Goal: Transaction & Acquisition: Download file/media

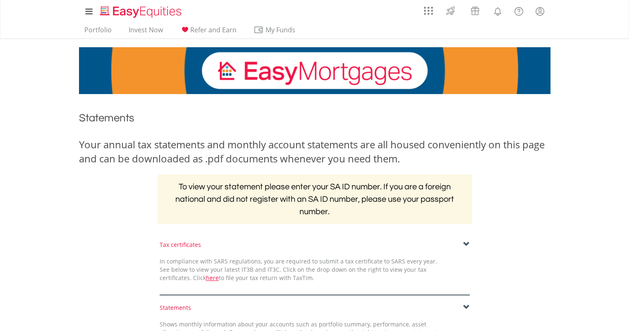
scroll to position [170, 0]
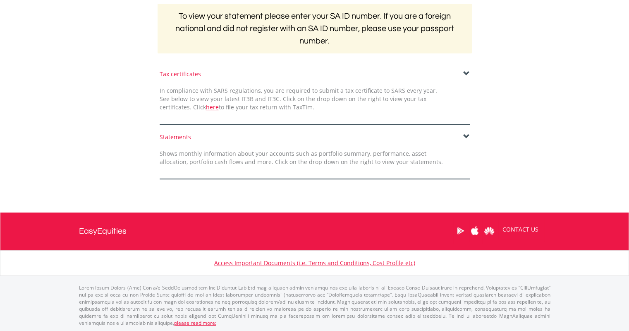
click at [182, 135] on div "Statements" at bounding box center [315, 137] width 310 height 8
click at [467, 137] on span at bounding box center [466, 136] width 7 height 7
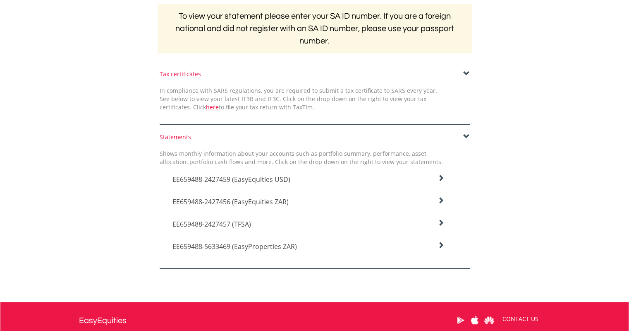
click at [263, 184] on span "EE659488-2427456 (EasyEquities ZAR)" at bounding box center [232, 179] width 118 height 9
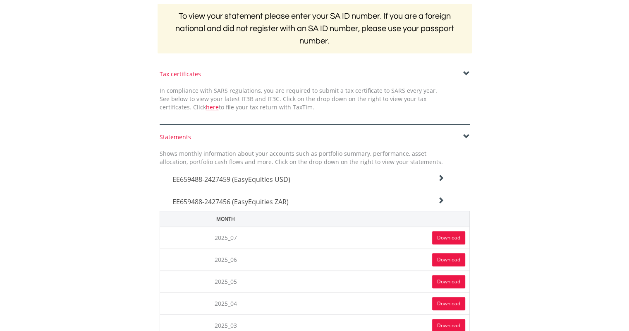
click at [435, 237] on link "Download" at bounding box center [448, 237] width 33 height 13
click at [441, 181] on icon at bounding box center [441, 178] width 7 height 7
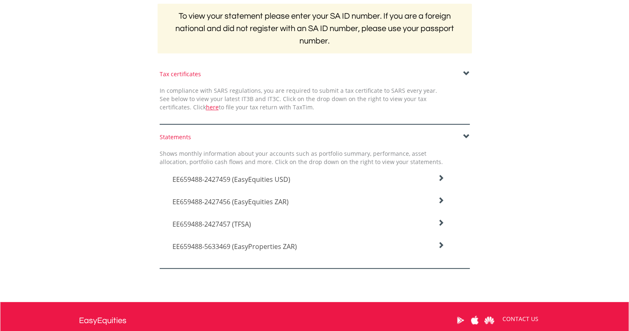
click at [441, 181] on icon at bounding box center [441, 178] width 7 height 7
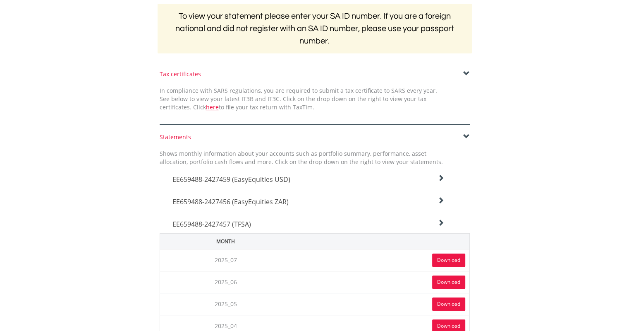
click at [443, 254] on link "Download" at bounding box center [448, 259] width 33 height 13
click at [537, 53] on div "Your annual tax statements and monthly account statements are all housed conven…" at bounding box center [315, 14] width 484 height 95
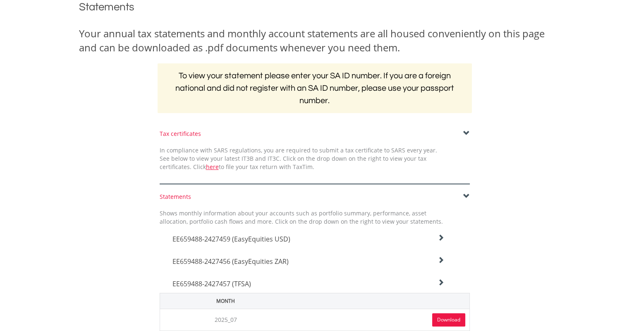
scroll to position [112, 0]
click at [464, 192] on span at bounding box center [466, 195] width 7 height 7
